Goal: Navigation & Orientation: Find specific page/section

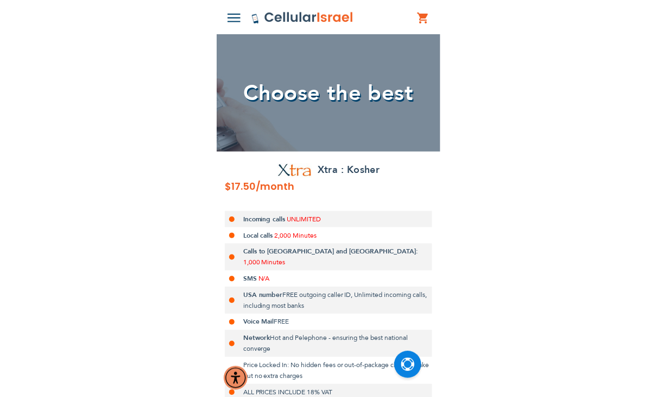
scroll to position [58, 0]
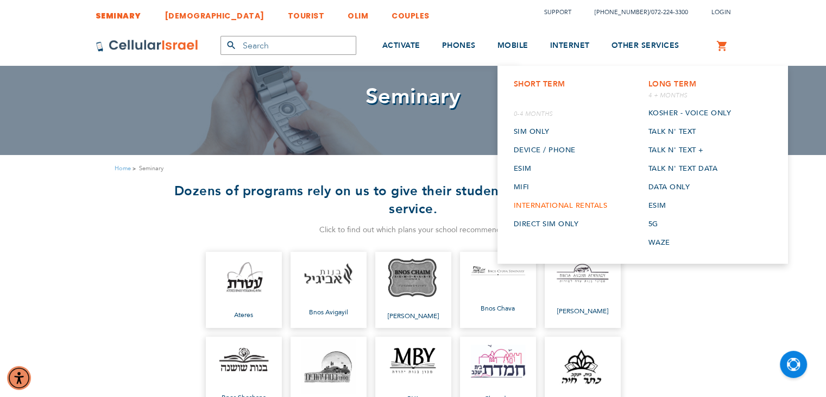
click at [545, 200] on link "International rentals" at bounding box center [561, 205] width 94 height 18
